Goal: Information Seeking & Learning: Learn about a topic

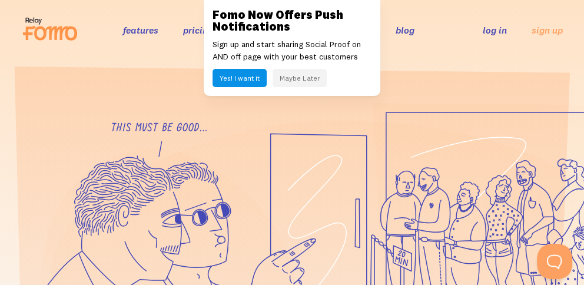
click at [311, 76] on button "Maybe Later" at bounding box center [299, 78] width 54 height 18
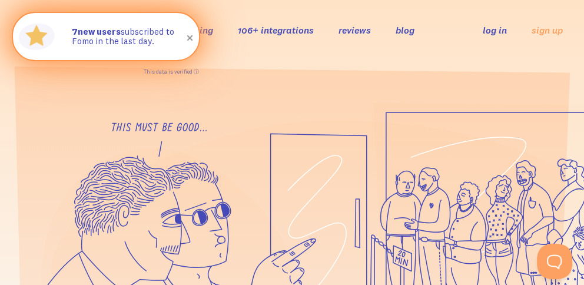
click at [186, 39] on span at bounding box center [190, 38] width 20 height 20
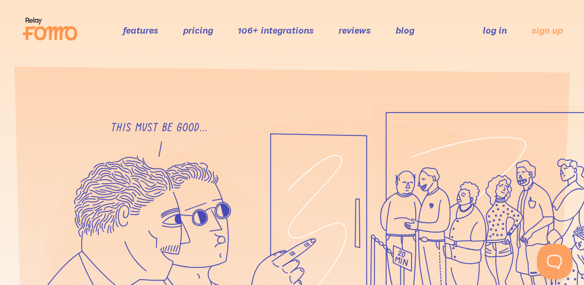
click at [142, 32] on link "features" at bounding box center [139, 30] width 35 height 12
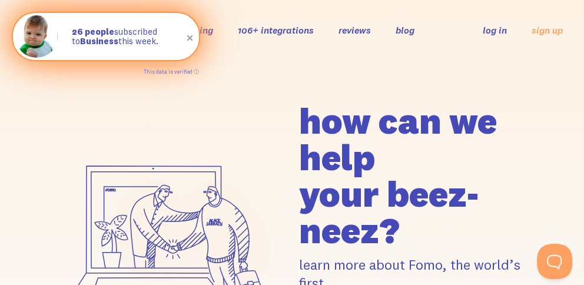
click at [189, 38] on span at bounding box center [190, 38] width 20 height 20
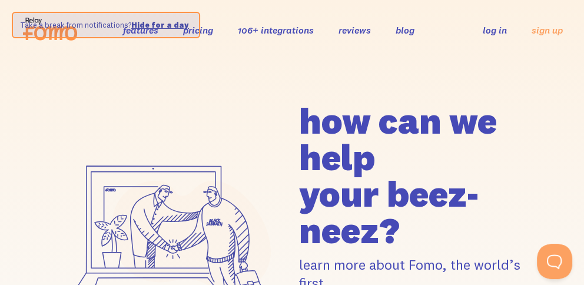
click at [237, 31] on link "106+ integrations" at bounding box center [275, 30] width 76 height 12
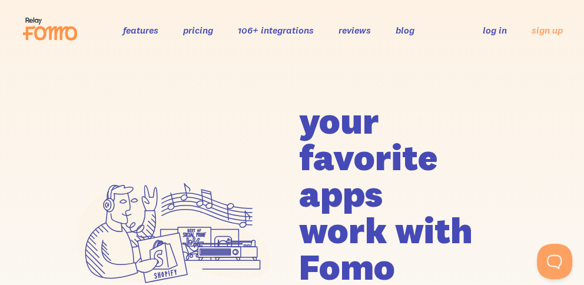
click at [348, 29] on link "reviews" at bounding box center [354, 30] width 32 height 12
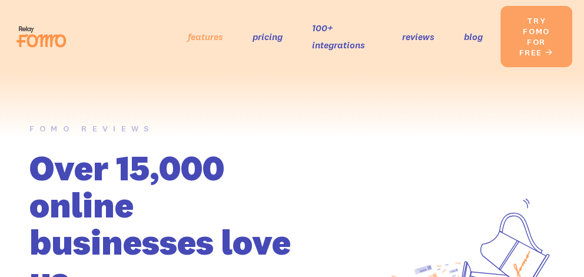
click at [210, 42] on link "features" at bounding box center [205, 36] width 35 height 17
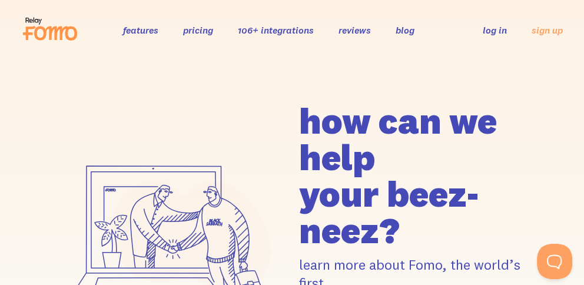
click at [202, 32] on link "pricing" at bounding box center [197, 30] width 30 height 12
